Goal: Find contact information: Find contact information

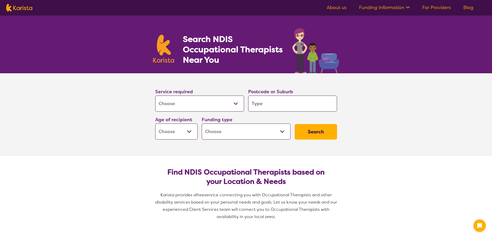
select select "[MEDICAL_DATA]"
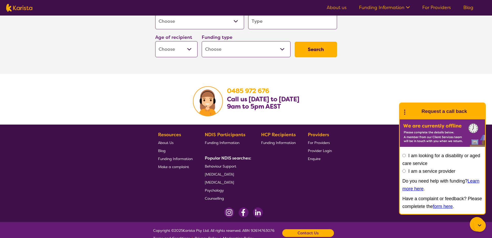
scroll to position [815, 0]
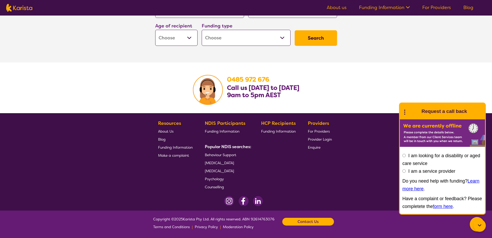
click at [164, 129] on span "About Us" at bounding box center [166, 131] width 16 height 5
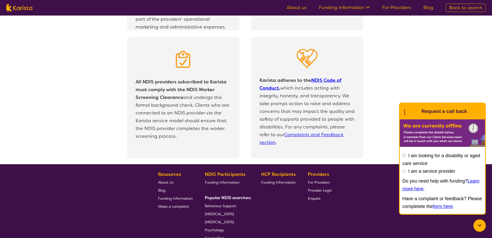
scroll to position [1102, 0]
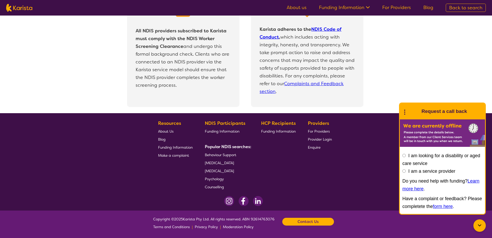
click at [311, 219] on b "Contact Us" at bounding box center [308, 221] width 21 height 8
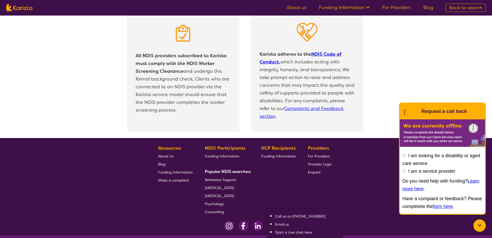
scroll to position [1076, 0]
